Goal: Navigation & Orientation: Understand site structure

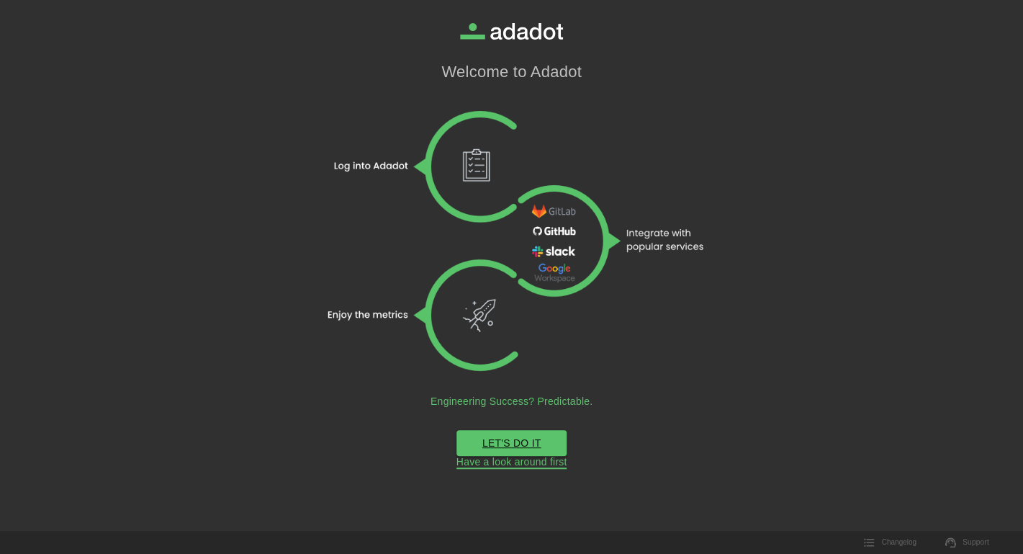
click at [561, 468] on link "Have a look around first" at bounding box center [511, 462] width 111 height 13
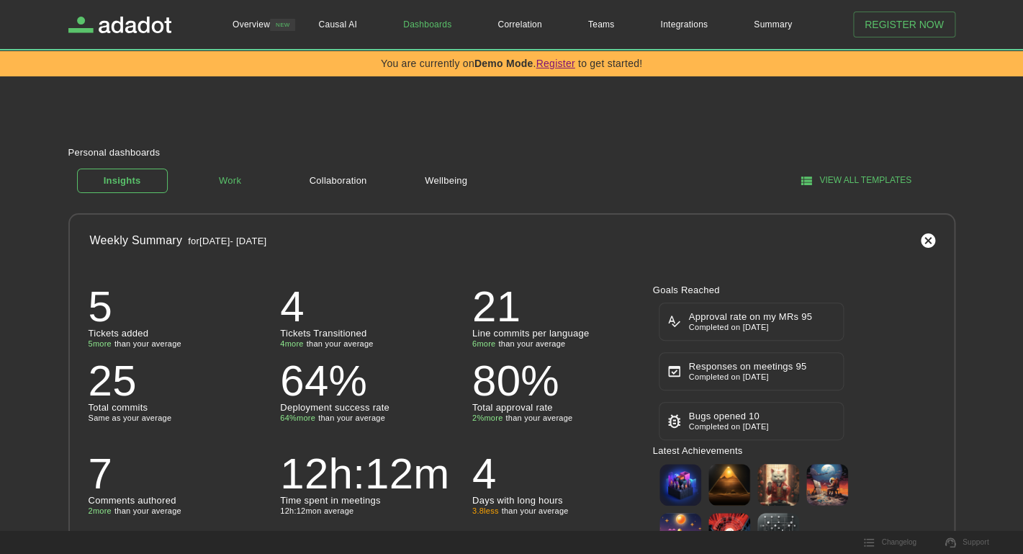
click at [231, 186] on link "Work" at bounding box center [230, 180] width 91 height 25
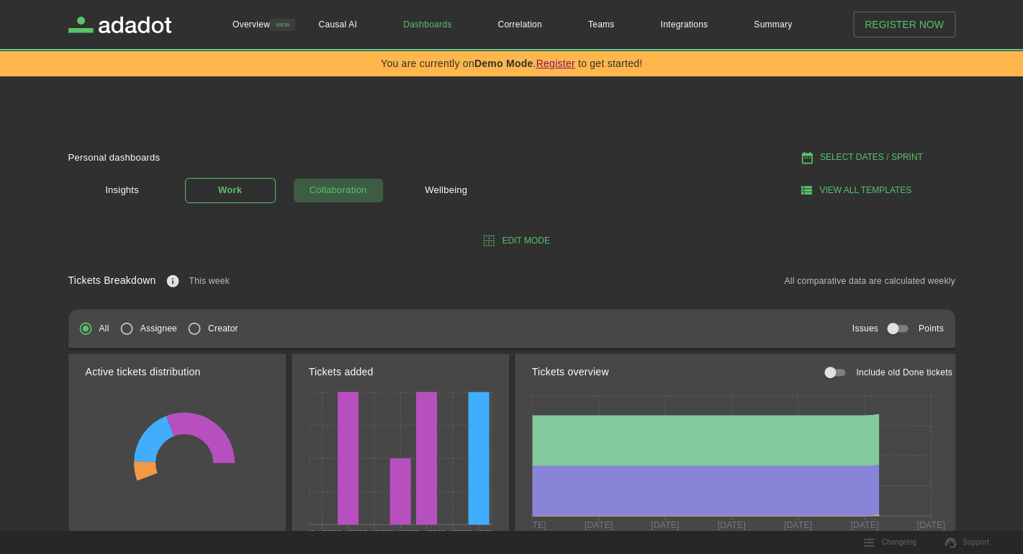
click at [310, 187] on link "Collaboration" at bounding box center [338, 190] width 91 height 25
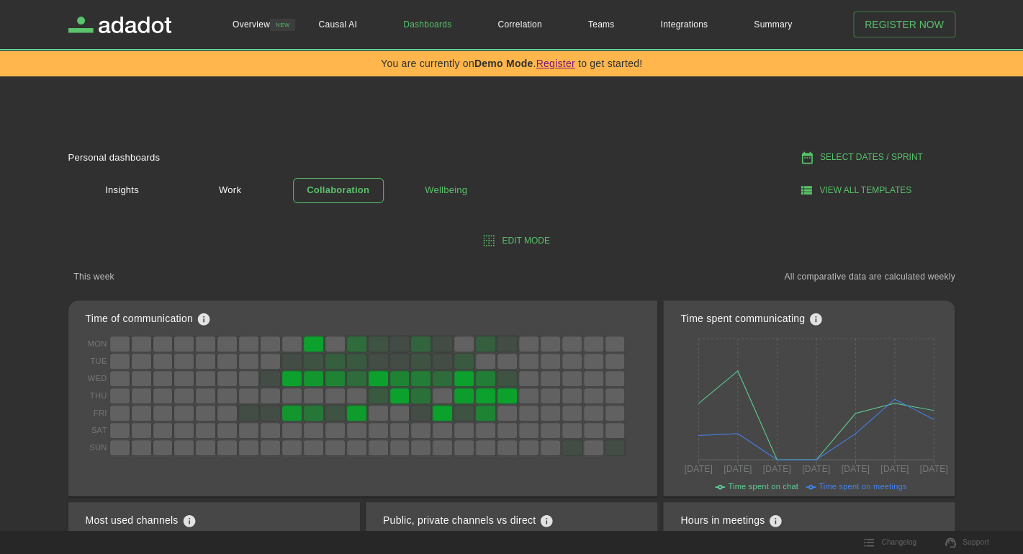
click at [441, 191] on link "Wellbeing" at bounding box center [446, 190] width 91 height 25
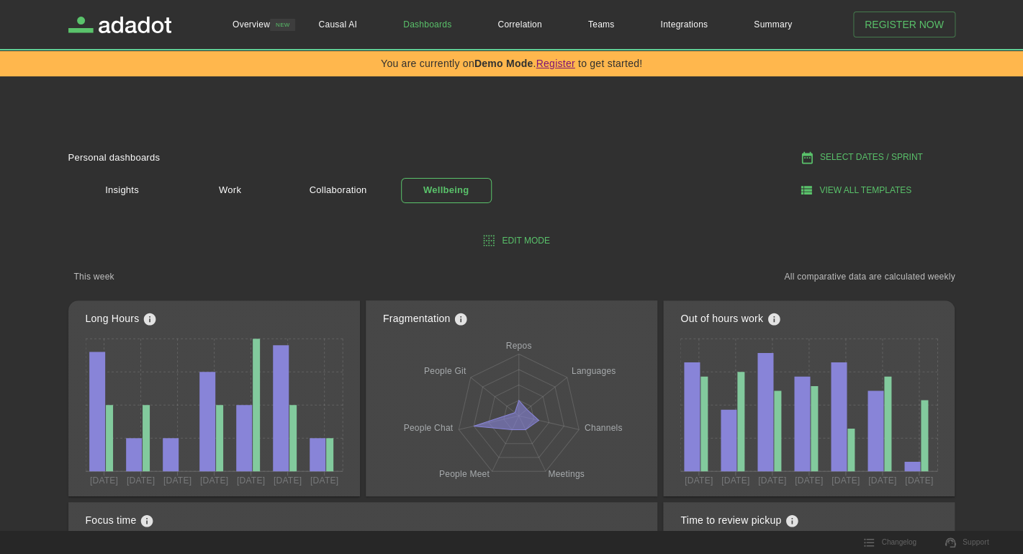
click at [526, 245] on button "Edit mode" at bounding box center [517, 241] width 887 height 24
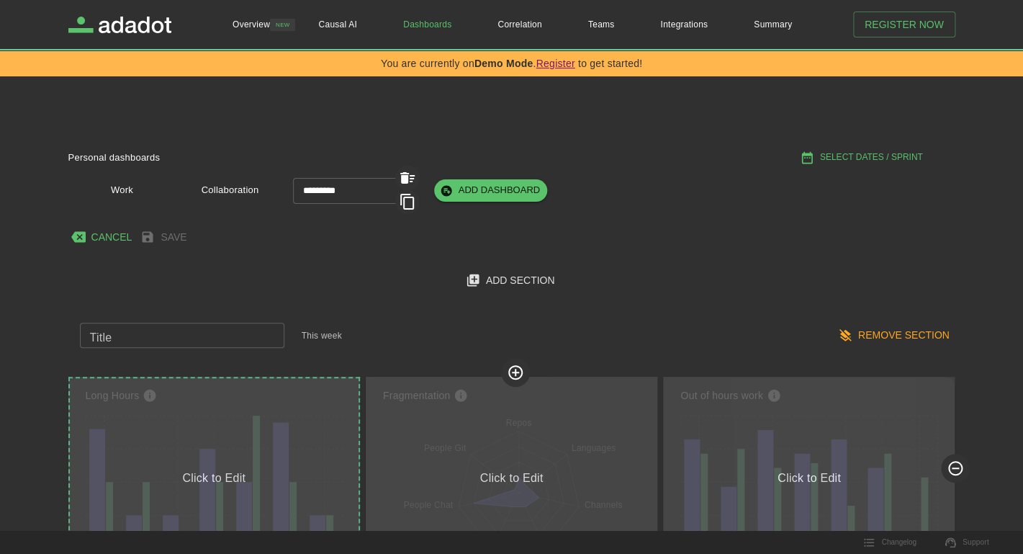
click at [225, 428] on div "Click to Edit" at bounding box center [214, 475] width 292 height 196
